Goal: Task Accomplishment & Management: Use online tool/utility

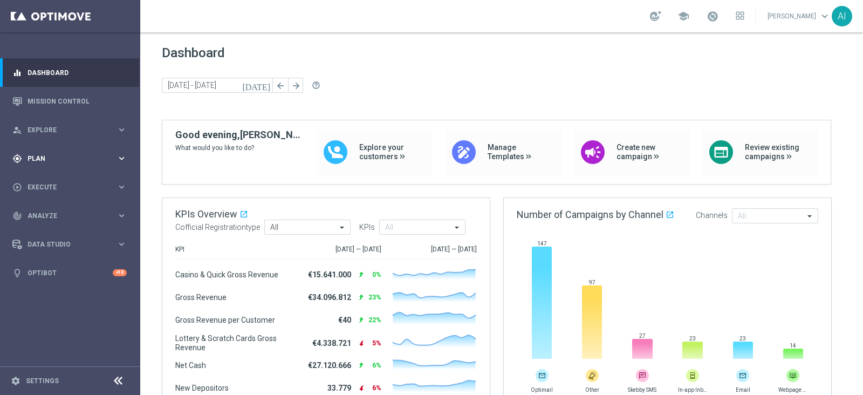
click at [78, 164] on div "gps_fixed Plan keyboard_arrow_right" at bounding box center [69, 158] width 139 height 29
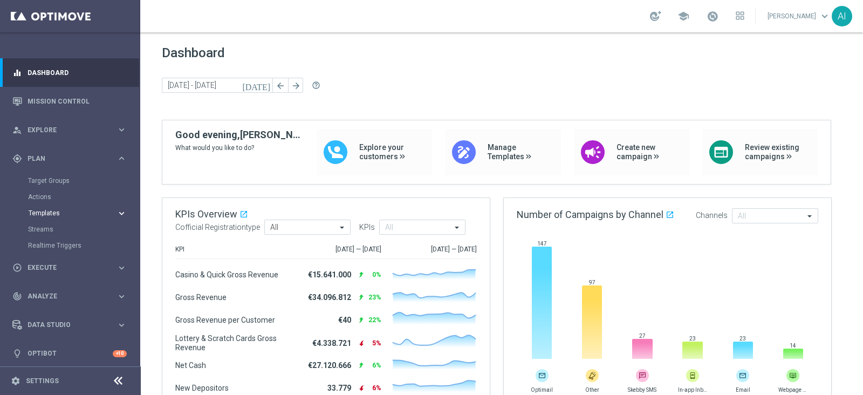
click at [53, 214] on span "Templates" at bounding box center [67, 213] width 77 height 6
click at [53, 232] on link "Optimail" at bounding box center [72, 229] width 79 height 9
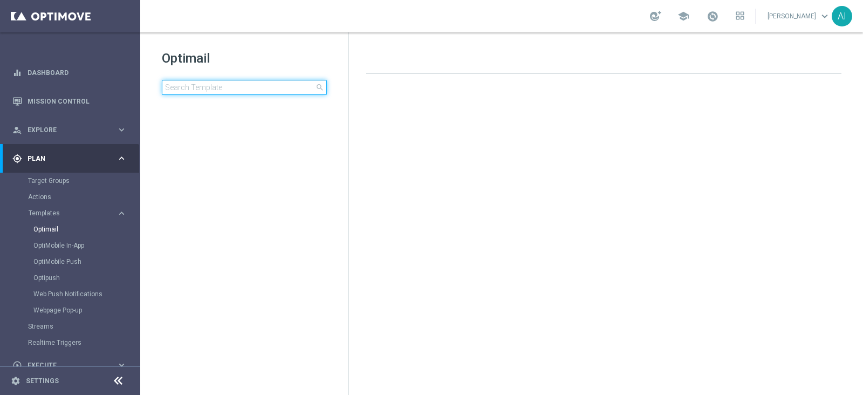
click at [208, 89] on input at bounding box center [244, 87] width 165 height 15
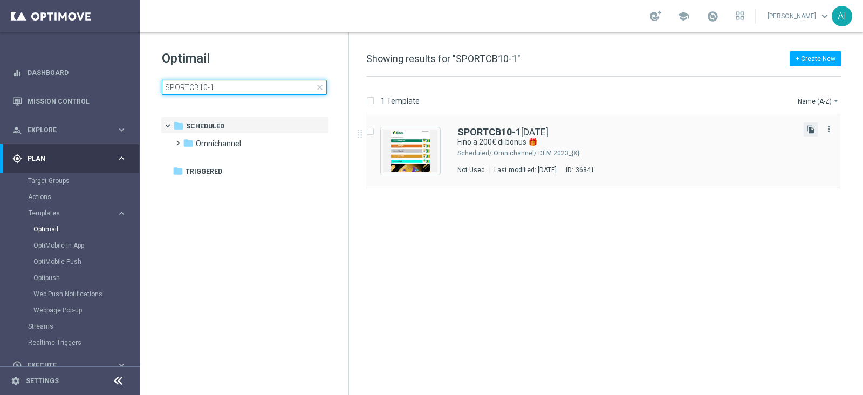
type input "SPORTCB10-1"
click at [809, 128] on icon "file_copy" at bounding box center [810, 129] width 9 height 9
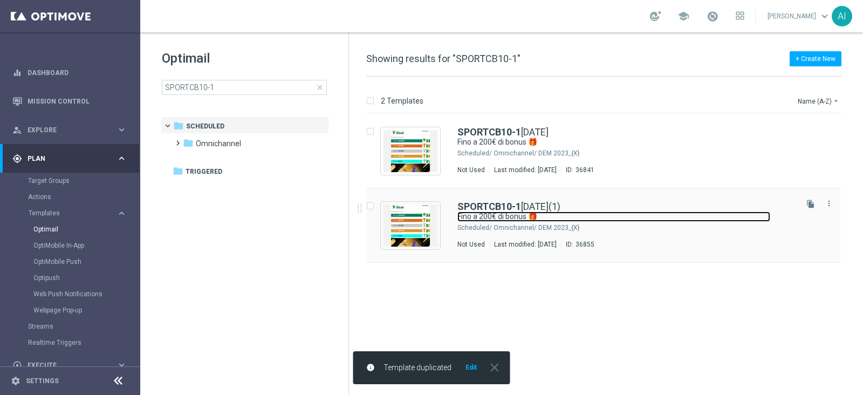
click at [744, 219] on link "Fino a 200€ di bonus 🎁" at bounding box center [613, 216] width 313 height 10
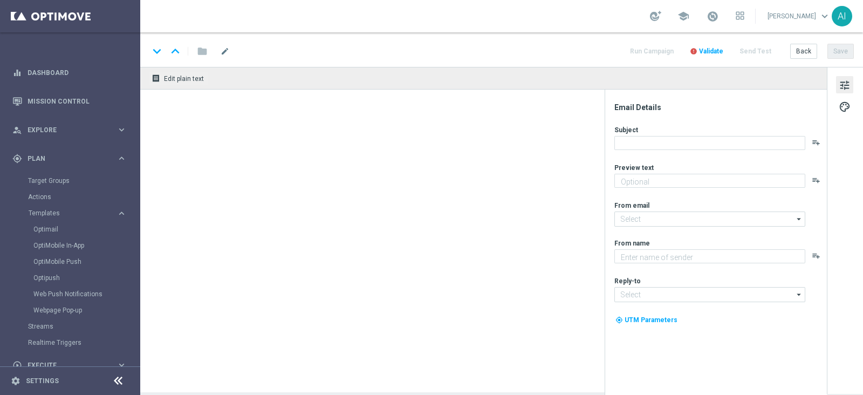
type input "[EMAIL_ADDRESS][DOMAIN_NAME]"
type textarea "Sisal"
type input "[EMAIL_ADDRESS][DOMAIN_NAME]"
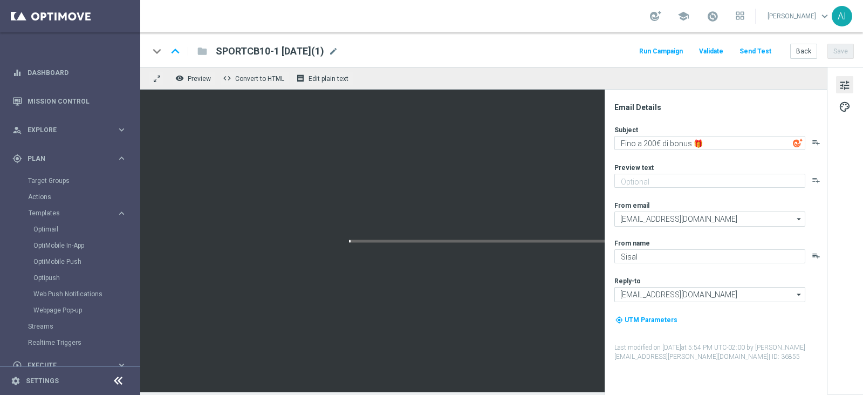
click at [276, 51] on span "SPORTCB10-1 [DATE](1)" at bounding box center [270, 51] width 108 height 13
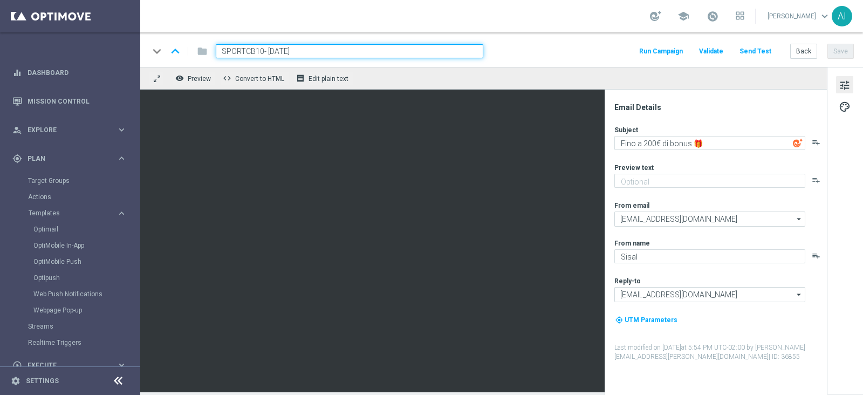
type input "SPORTCB10-2 [DATE]"
click at [577, 45] on div "keyboard_arrow_down keyboard_arrow_up folder SPORTCB10-2 [DATE] Run Campaign Va…" at bounding box center [501, 51] width 705 height 14
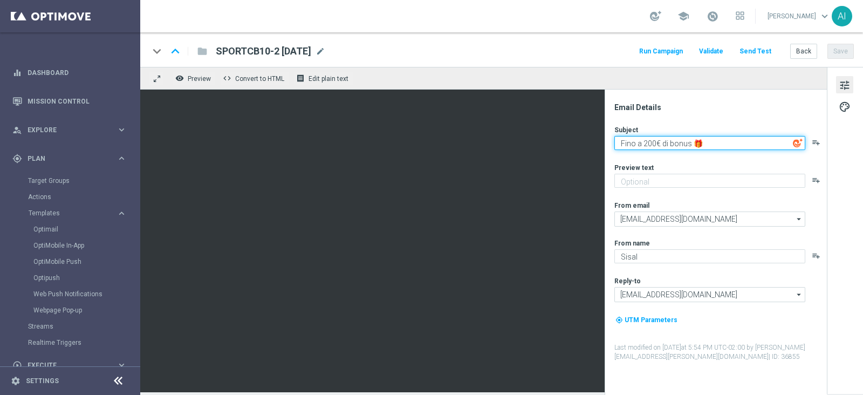
click at [649, 142] on textarea "Fino a 200€ di bonus 🎁" at bounding box center [709, 143] width 191 height 14
type textarea "Fino a 150€ di bonus 🎁"
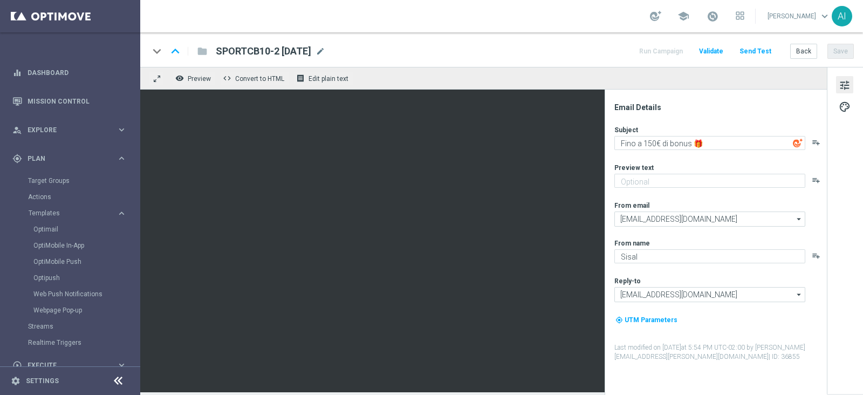
click at [526, 67] on div "remove_red_eye Preview code Convert to HTML receipt Edit plain text" at bounding box center [483, 78] width 687 height 23
click at [843, 47] on button "Save" at bounding box center [840, 51] width 26 height 15
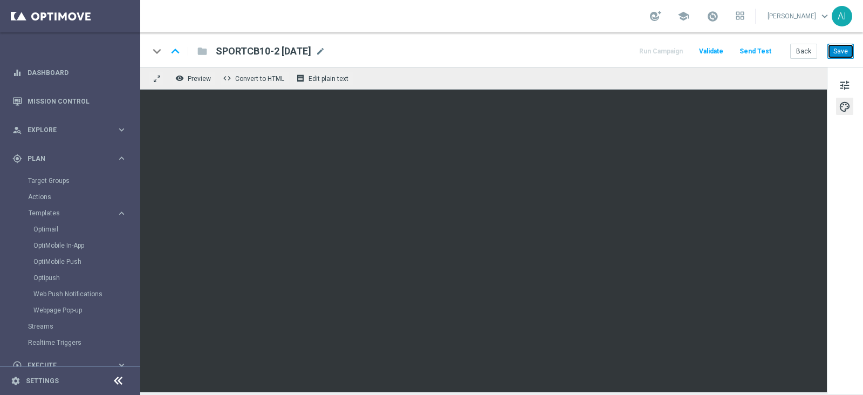
click at [842, 54] on button "Save" at bounding box center [840, 51] width 26 height 15
